Goal: Find specific page/section: Find specific page/section

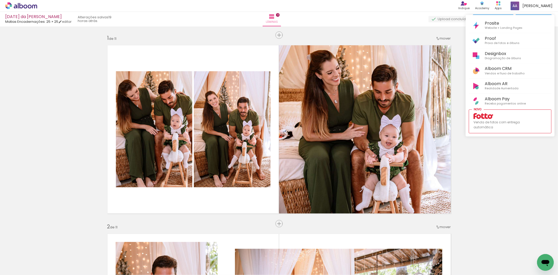
scroll to position [1255, 0]
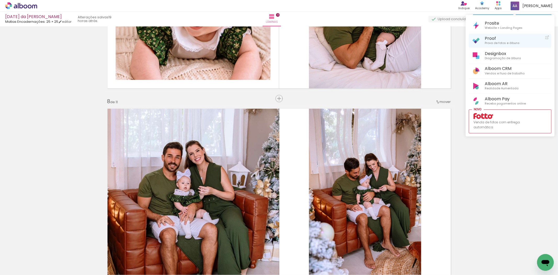
click at [507, 41] on span "Prova de fotos e álbuns" at bounding box center [502, 43] width 35 height 5
